Goal: Task Accomplishment & Management: Manage account settings

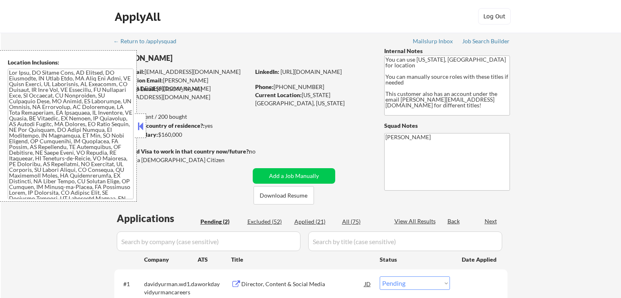
select select ""pending""
click at [139, 124] on button at bounding box center [140, 126] width 9 height 12
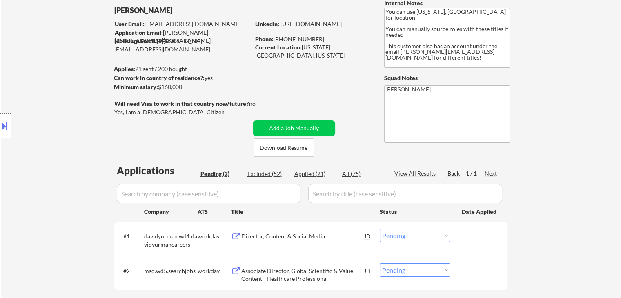
scroll to position [122, 0]
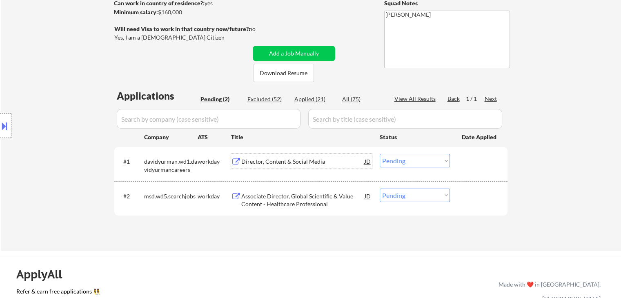
click at [273, 160] on div "Director, Content & Social Media" at bounding box center [302, 162] width 123 height 8
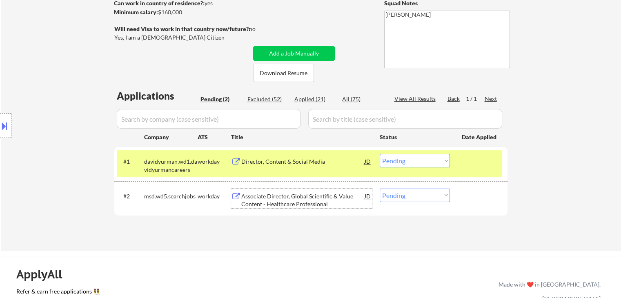
click at [280, 194] on div "Associate Director, Global Scientific & Value Content - Healthcare Professional" at bounding box center [302, 200] width 123 height 16
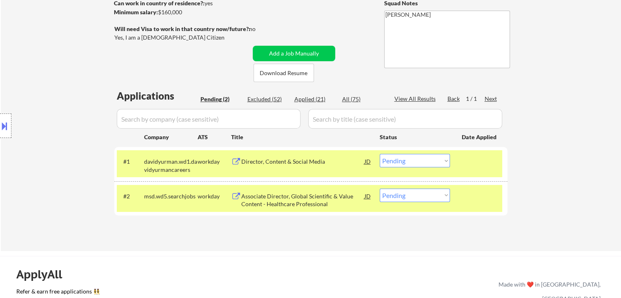
click at [0, 127] on button at bounding box center [4, 125] width 9 height 13
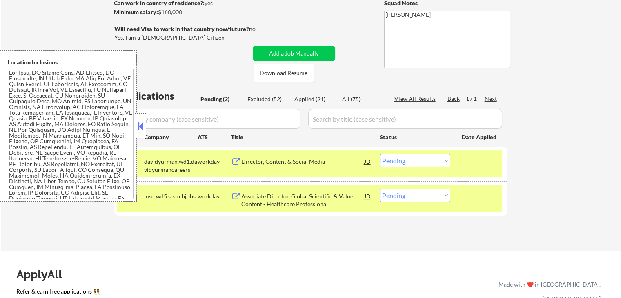
scroll to position [813, 0]
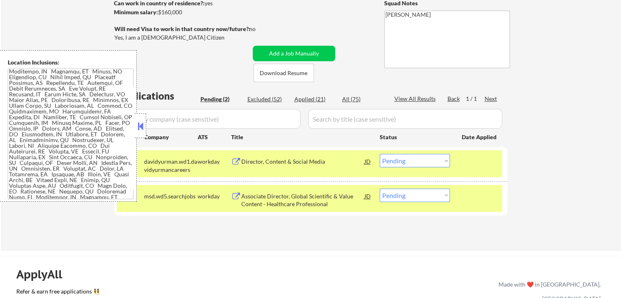
click at [140, 123] on button at bounding box center [140, 126] width 9 height 12
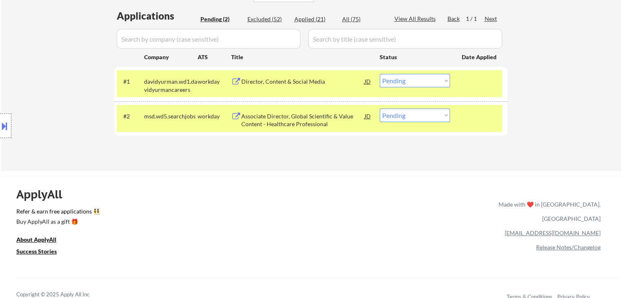
scroll to position [204, 0]
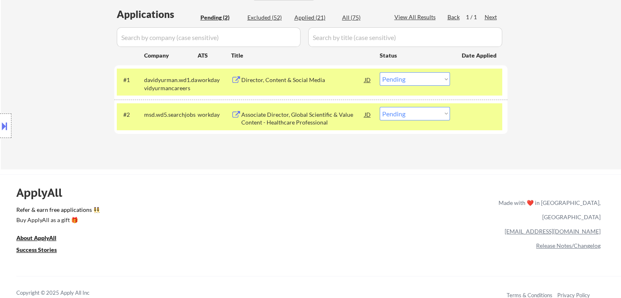
click at [415, 80] on select "Choose an option... Pending Applied Excluded (Questions) Excluded (Expired) Exc…" at bounding box center [415, 78] width 70 height 13
click at [380, 72] on select "Choose an option... Pending Applied Excluded (Questions) Excluded (Expired) Exc…" at bounding box center [415, 78] width 70 height 13
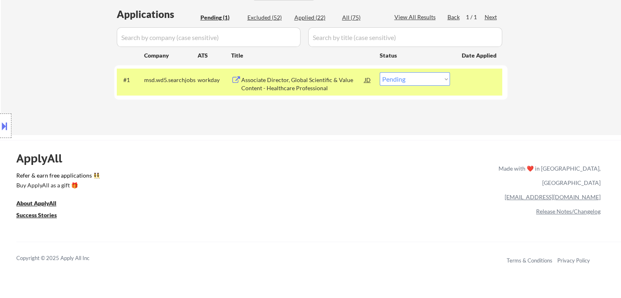
click at [416, 77] on select "Choose an option... Pending Applied Excluded (Questions) Excluded (Expired) Exc…" at bounding box center [415, 78] width 70 height 13
select select ""excluded__bad_match_""
click at [380, 72] on select "Choose an option... Pending Applied Excluded (Questions) Excluded (Expired) Exc…" at bounding box center [415, 78] width 70 height 13
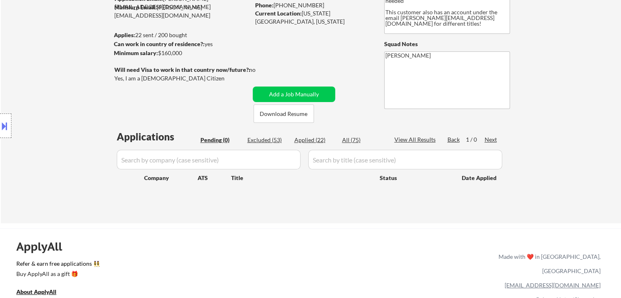
scroll to position [41, 0]
